Goal: Navigation & Orientation: Go to known website

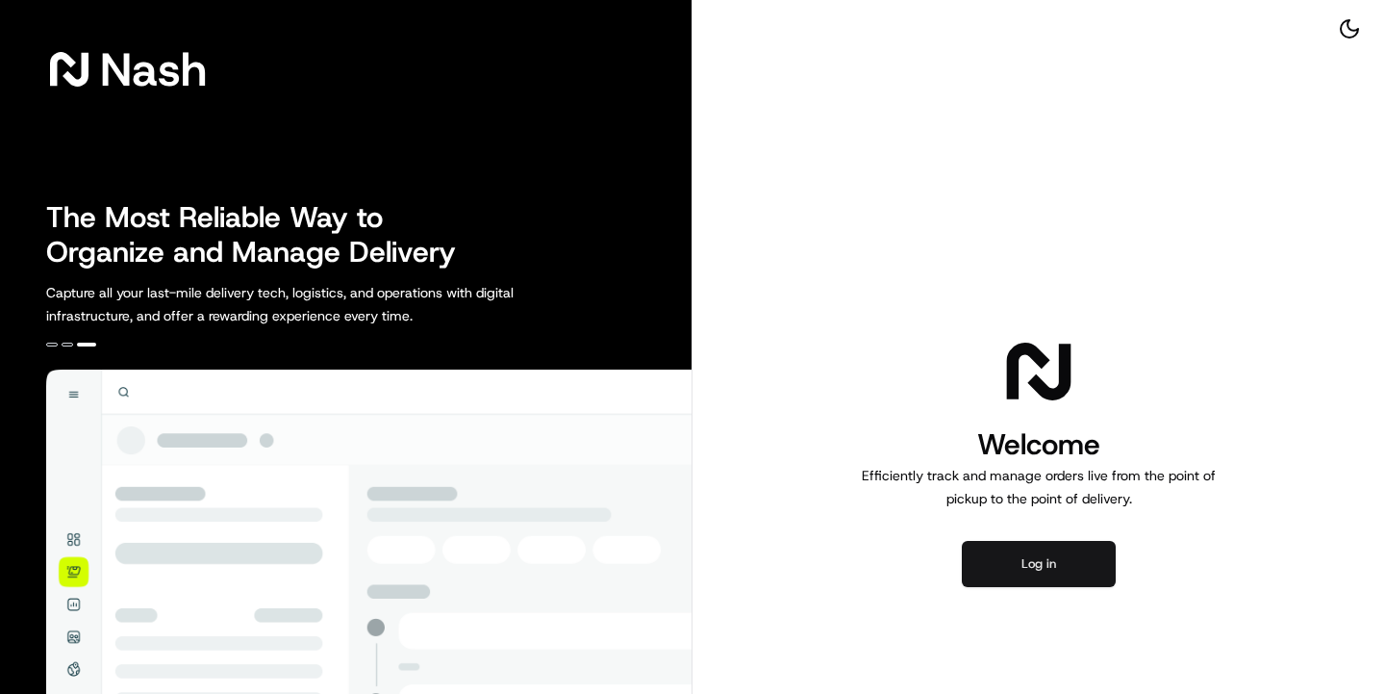
click at [984, 564] on button "Log in" at bounding box center [1039, 564] width 154 height 46
